Goal: Information Seeking & Learning: Learn about a topic

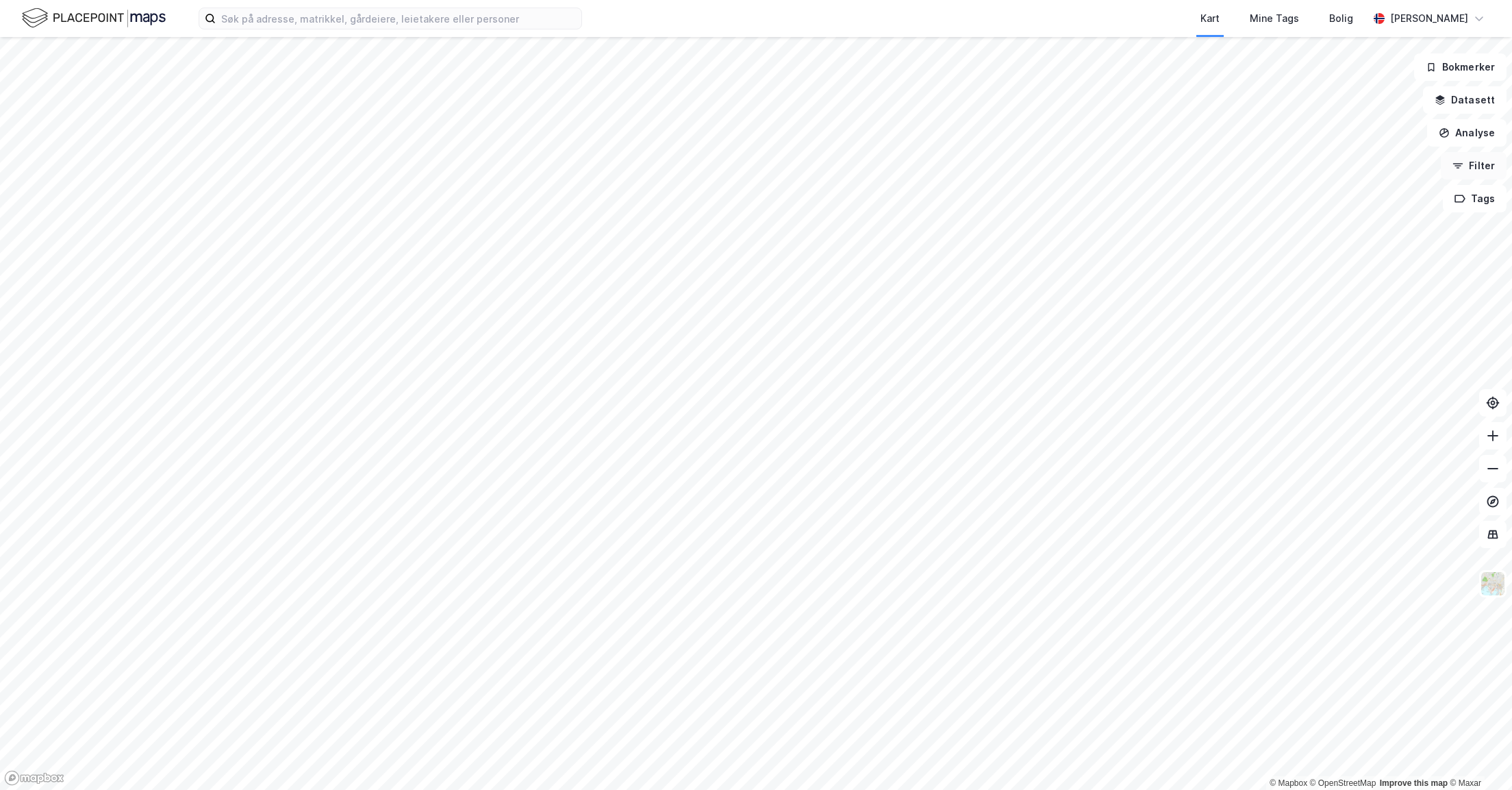
click at [1461, 164] on icon "button" at bounding box center [1458, 166] width 11 height 11
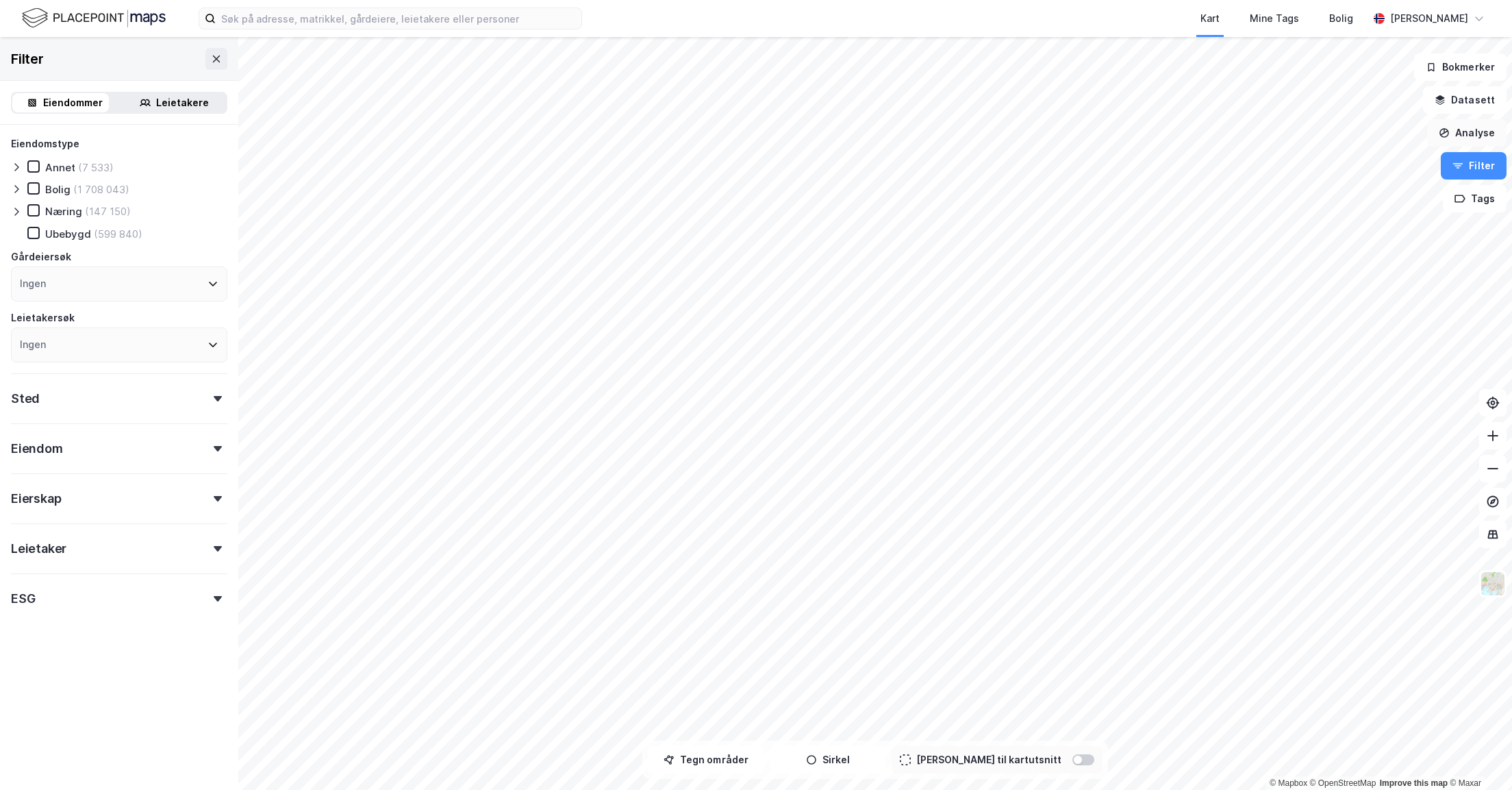
click at [1451, 140] on button "Analyse" at bounding box center [1466, 133] width 80 height 27
click at [1465, 158] on button "Filter" at bounding box center [1473, 165] width 66 height 27
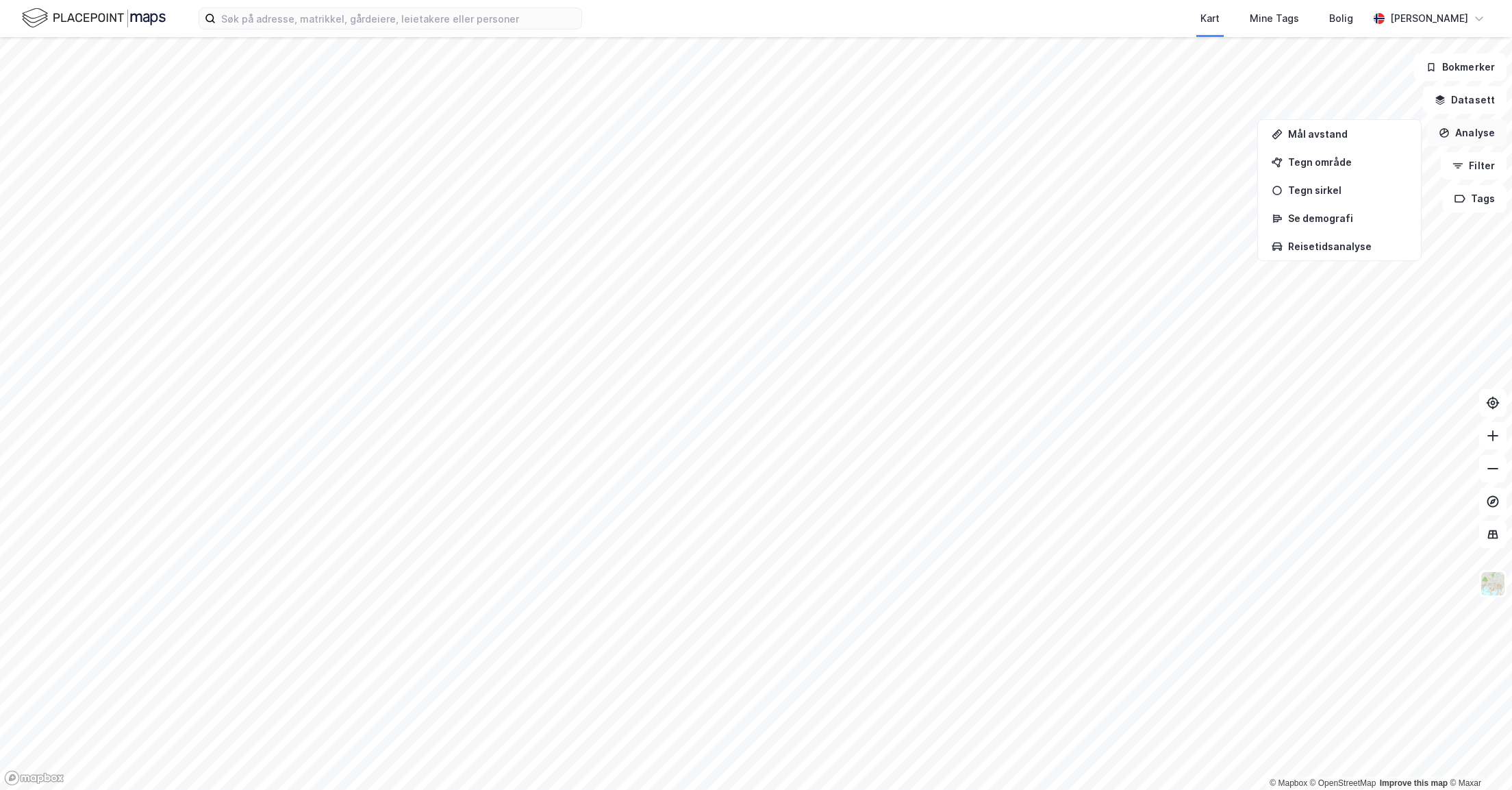
click at [1463, 140] on button "Analyse" at bounding box center [1466, 133] width 80 height 27
click at [1457, 103] on button "Datasett" at bounding box center [1465, 99] width 83 height 27
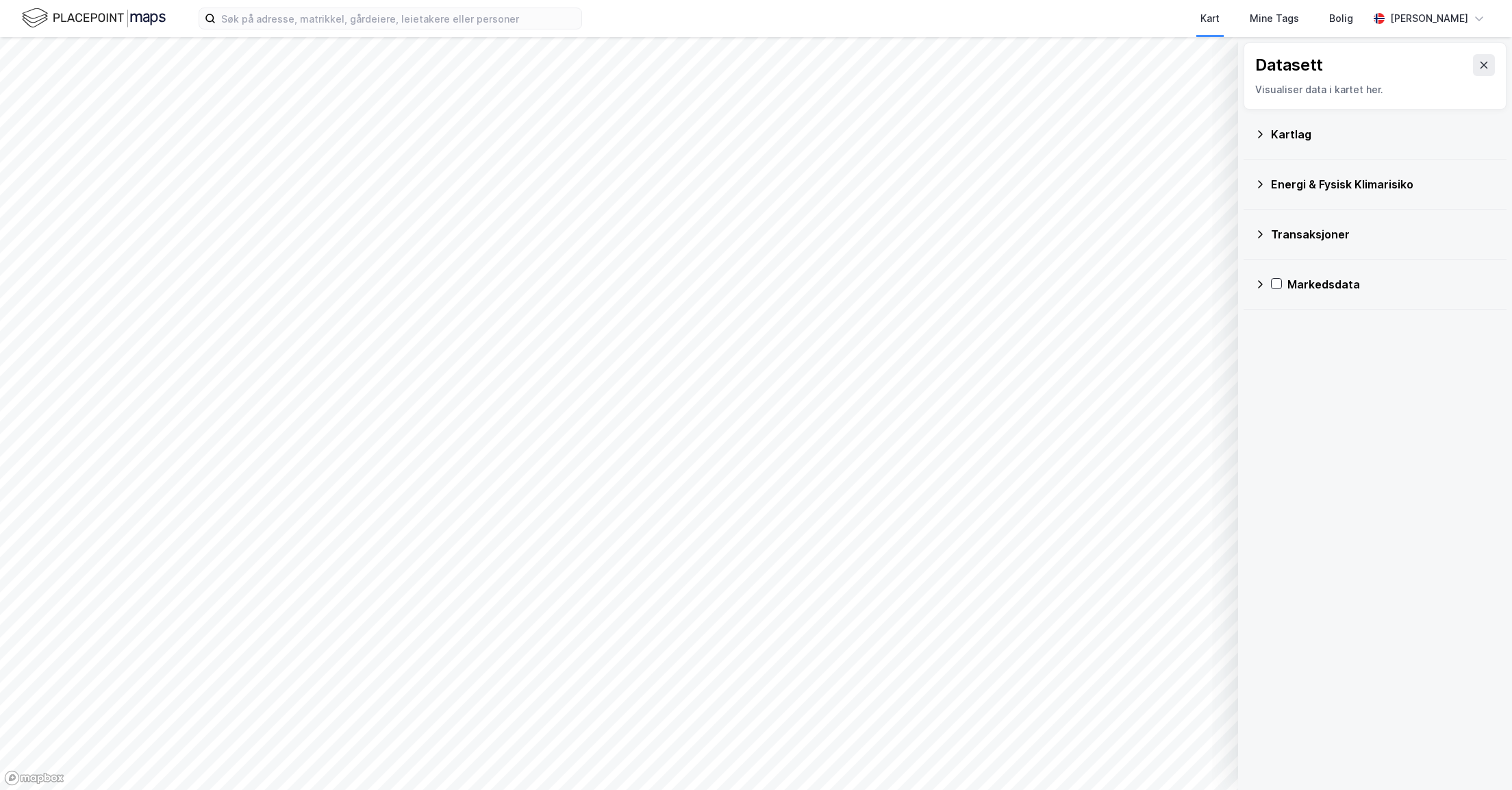
click at [1260, 129] on icon at bounding box center [1260, 134] width 11 height 11
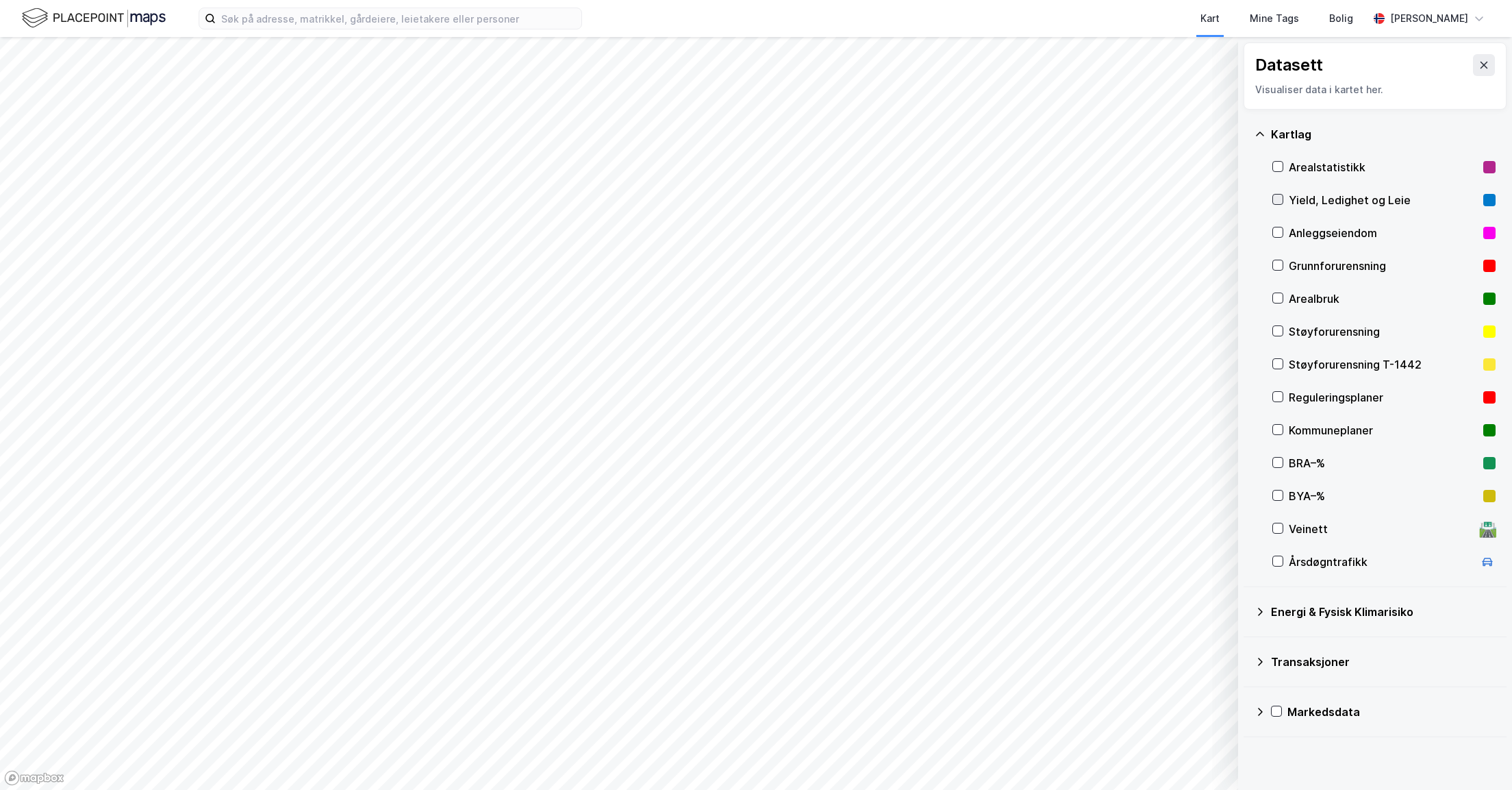
click at [1278, 195] on icon at bounding box center [1278, 199] width 10 height 10
click at [1284, 165] on div "Arealstatistikk" at bounding box center [1384, 167] width 223 height 32
click at [1279, 198] on icon at bounding box center [1278, 199] width 10 height 10
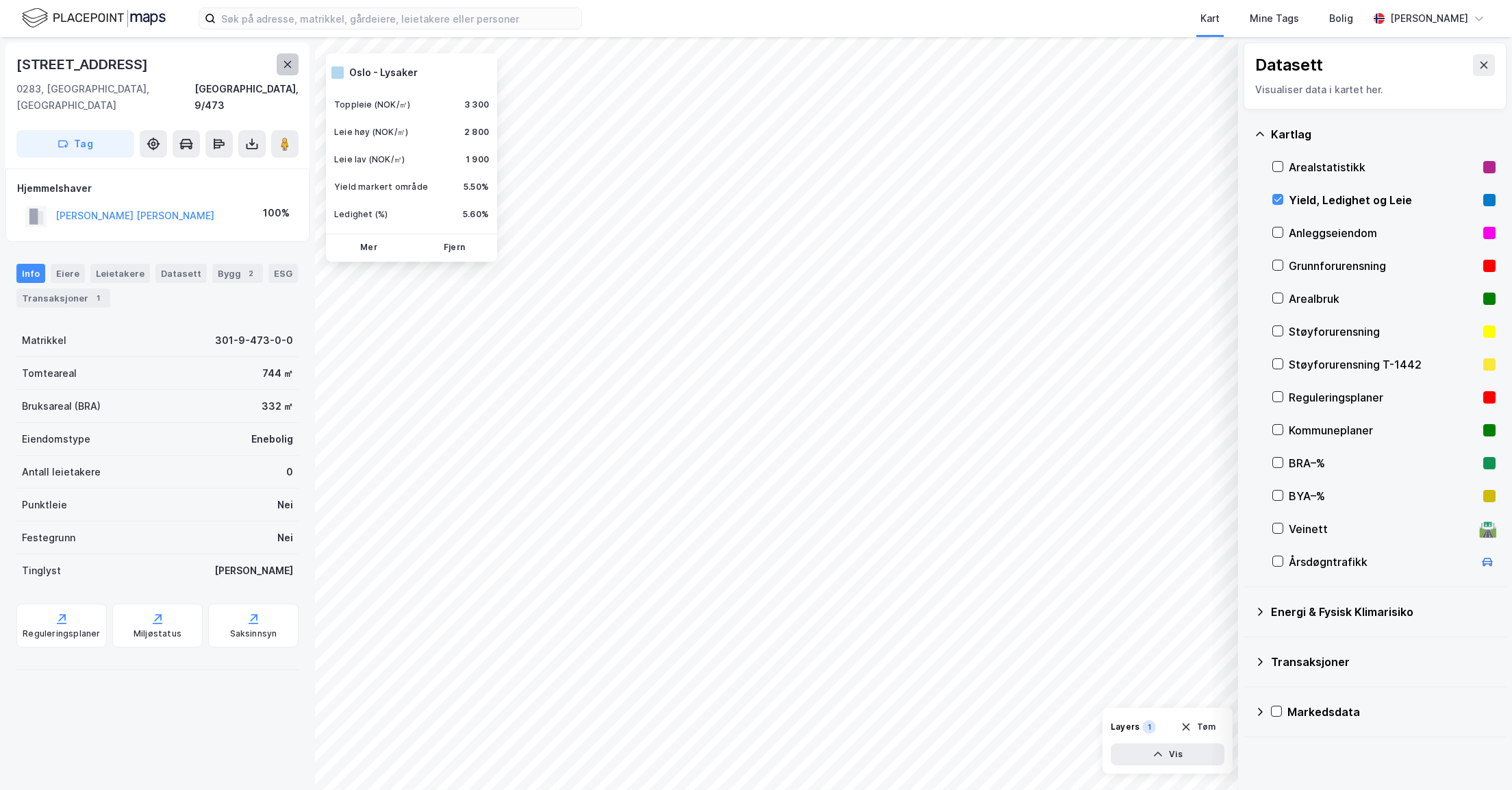
click at [290, 62] on icon at bounding box center [288, 64] width 11 height 11
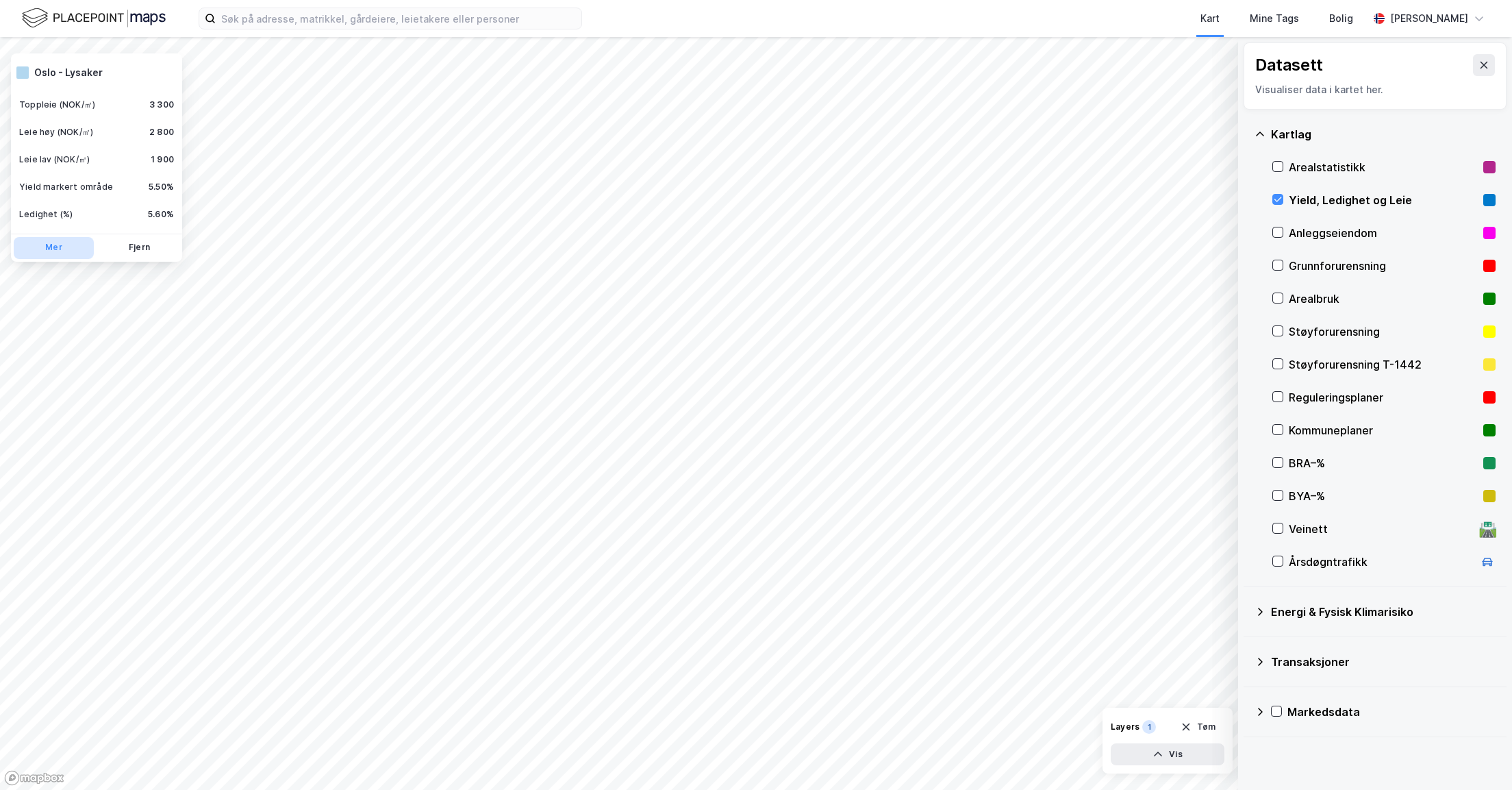
click at [54, 253] on button "Mer" at bounding box center [54, 248] width 80 height 22
